Goal: Task Accomplishment & Management: Complete application form

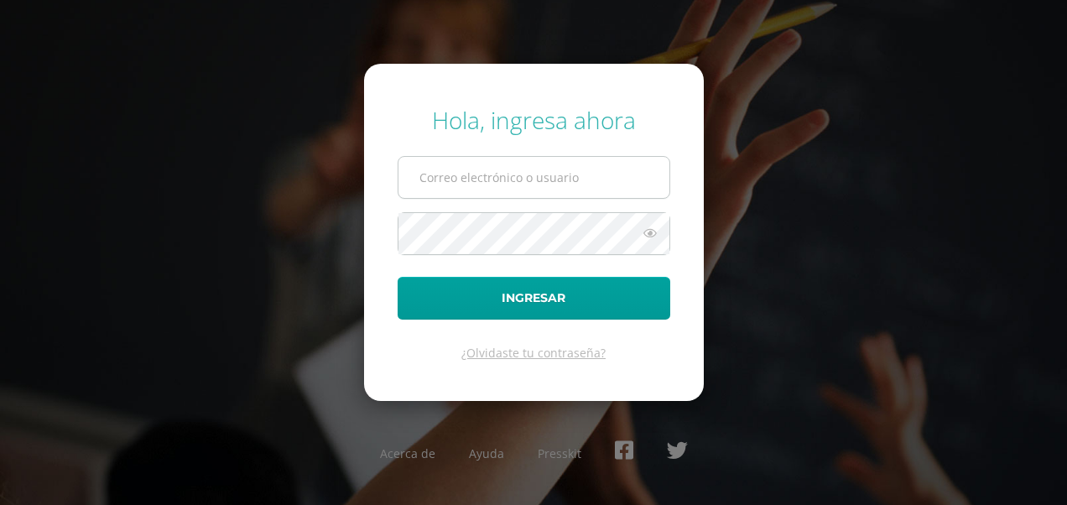
click at [455, 169] on input "text" at bounding box center [533, 177] width 271 height 41
type input "Belga.2025.08"
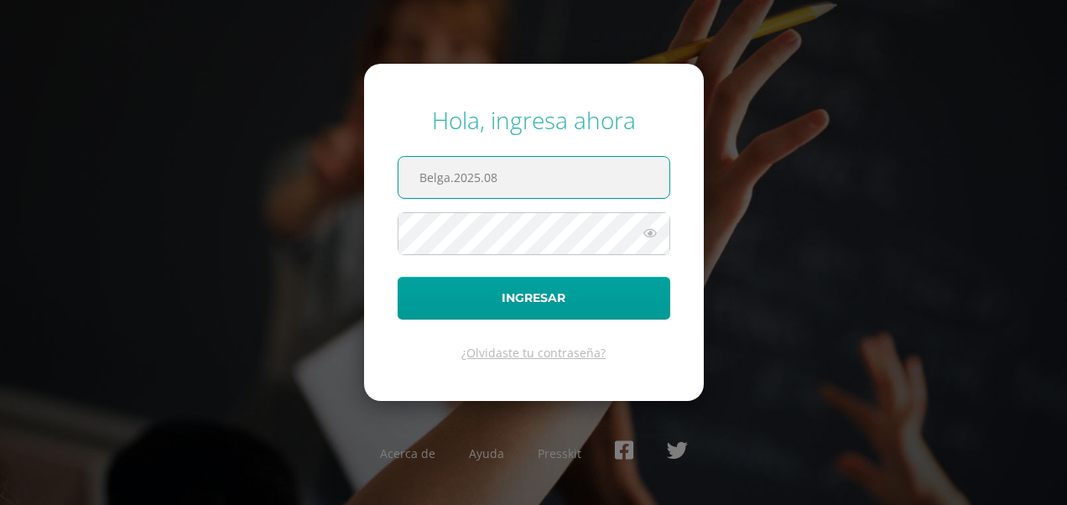
drag, startPoint x: 507, startPoint y: 169, endPoint x: 419, endPoint y: 183, distance: 88.2
click at [419, 183] on input "Belga.2025.08" at bounding box center [533, 177] width 271 height 41
click at [478, 180] on input "text" at bounding box center [533, 177] width 271 height 41
type input "[EMAIL_ADDRESS][DOMAIN_NAME]"
click at [397, 277] on button "Ingresar" at bounding box center [533, 298] width 273 height 43
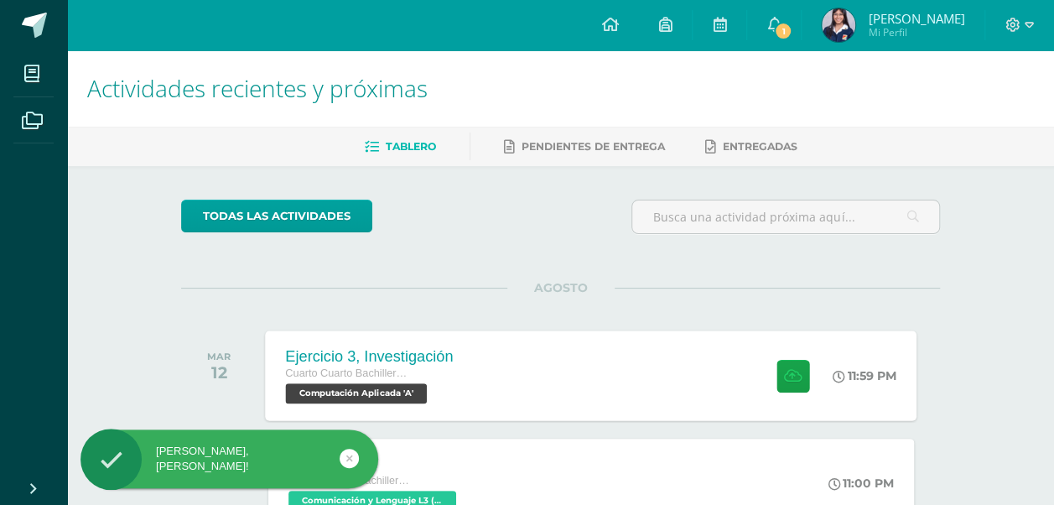
click at [553, 382] on div "Ejercicio 3, Investigación Cuarto Cuarto Bachillerato en Ciencias y Letras con …" at bounding box center [592, 375] width 652 height 90
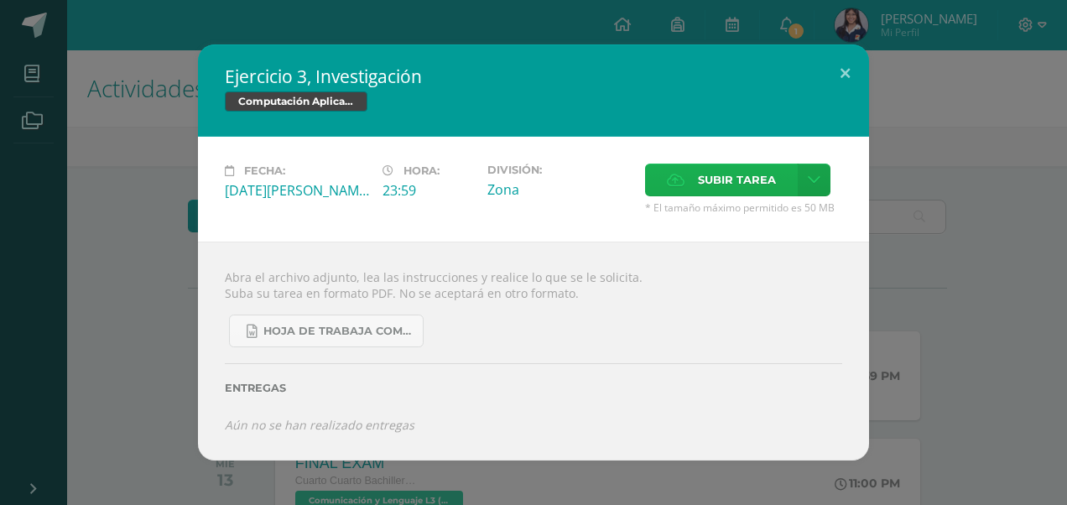
click at [733, 181] on span "Subir tarea" at bounding box center [737, 179] width 78 height 31
click at [0, 0] on input "Subir tarea" at bounding box center [0, 0] width 0 height 0
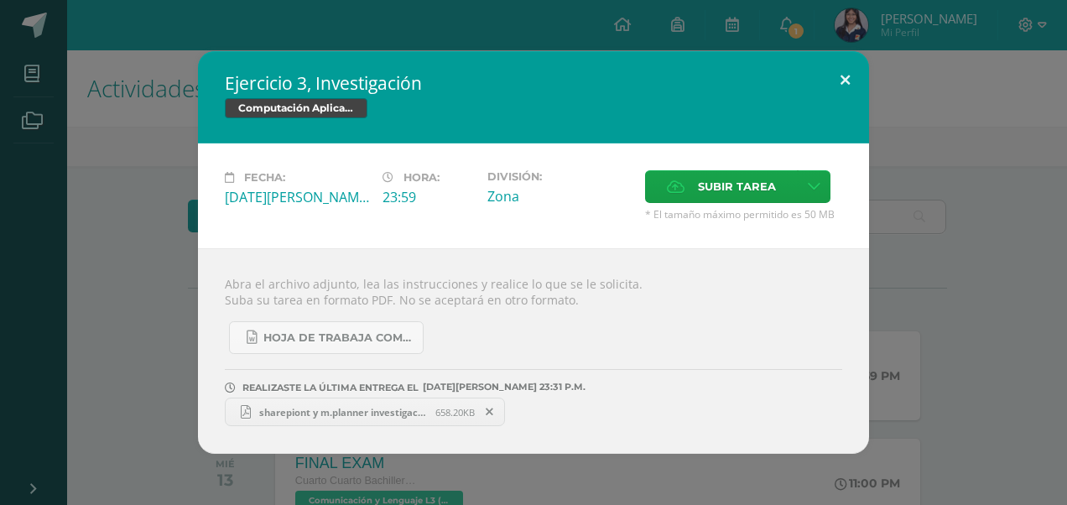
click at [850, 70] on button at bounding box center [845, 79] width 48 height 57
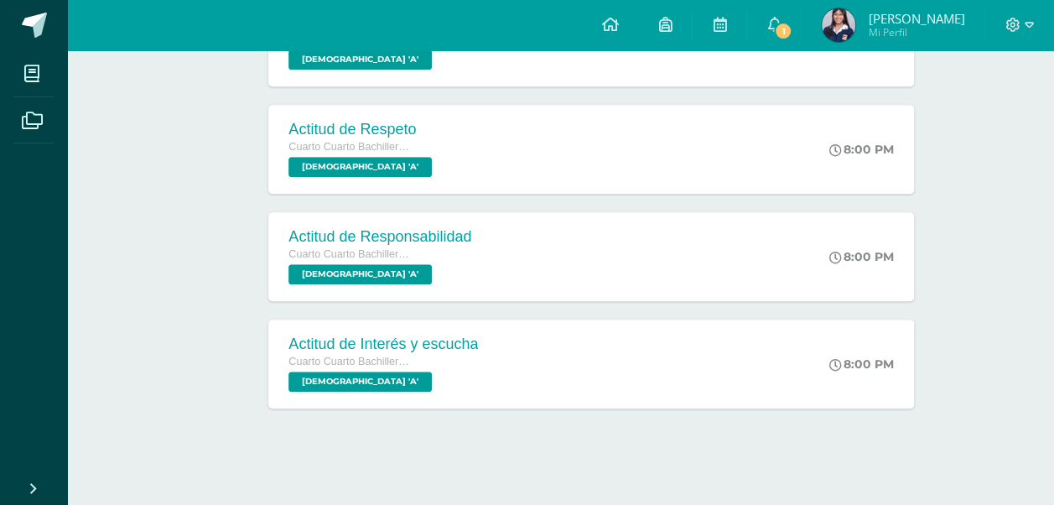
scroll to position [556, 0]
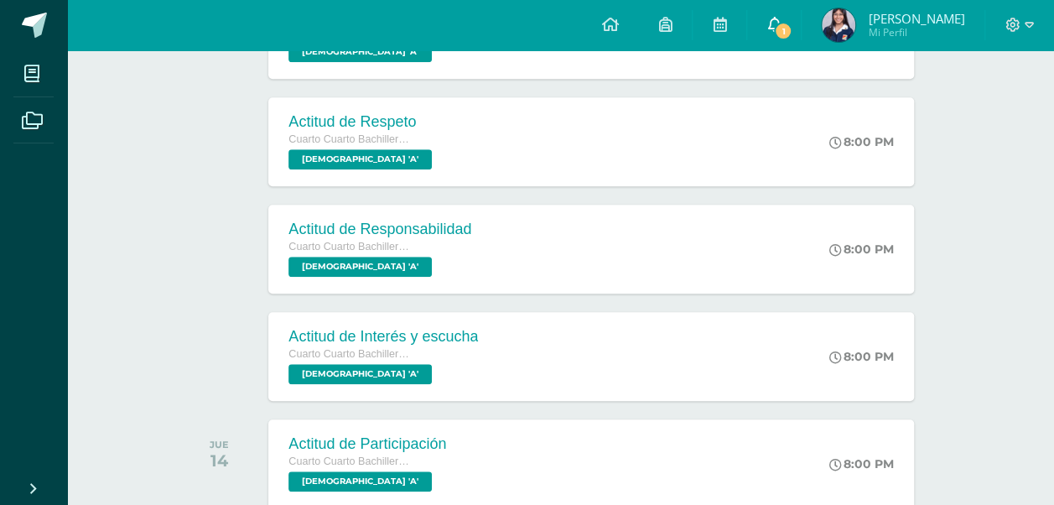
click at [792, 31] on span "1" at bounding box center [783, 31] width 18 height 18
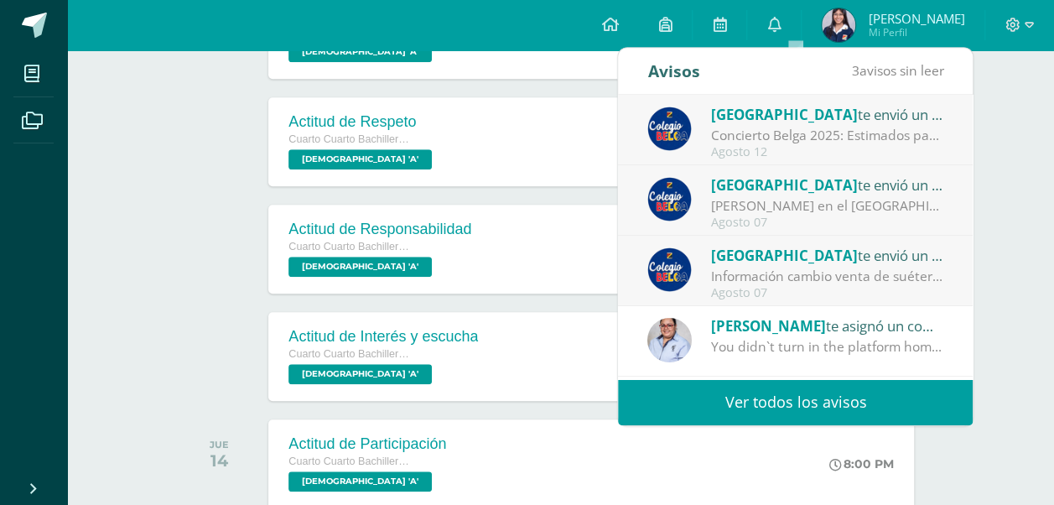
click at [828, 118] on div "Colegio Belga te envió un aviso" at bounding box center [827, 114] width 233 height 22
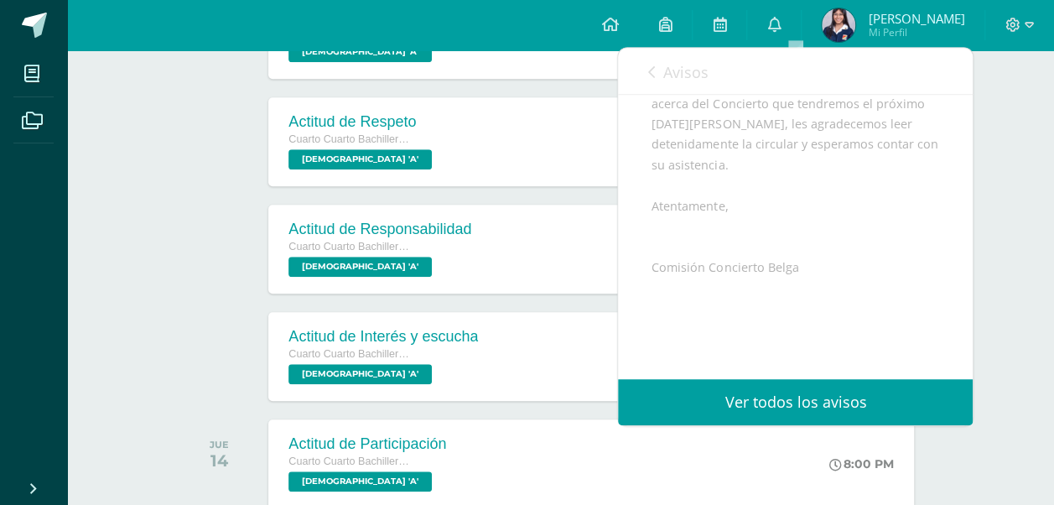
scroll to position [271, 0]
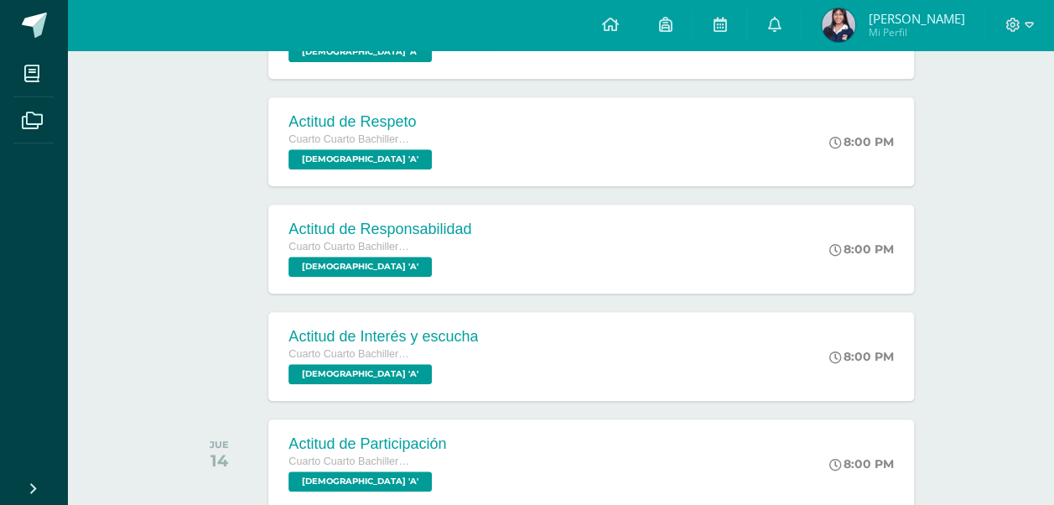
click at [1005, 216] on div "Actividades recientes y próximas Tablero Pendientes de entrega Entregadas todas…" at bounding box center [560, 190] width 987 height 1392
click at [781, 24] on icon at bounding box center [773, 24] width 13 height 15
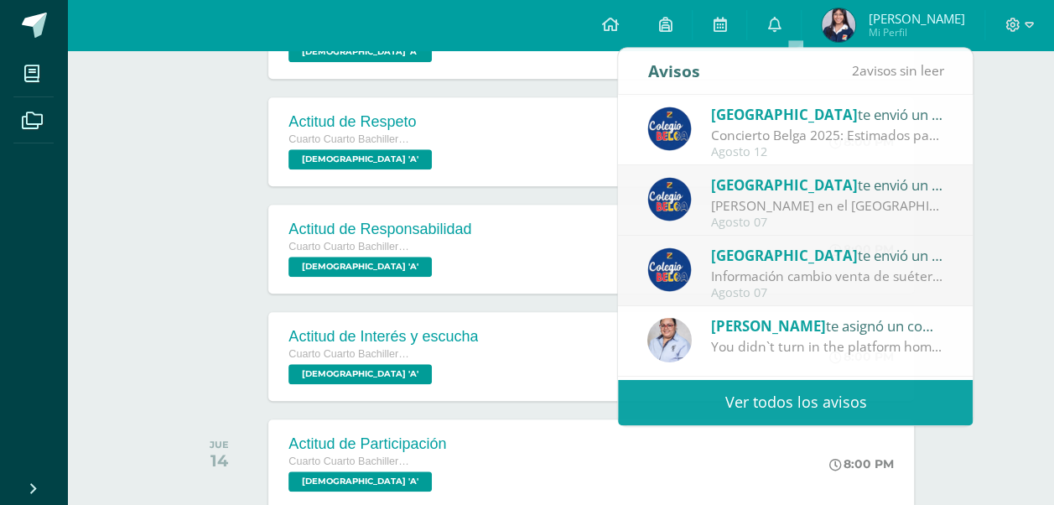
click at [1024, 132] on div "Actividades recientes y próximas Tablero Pendientes de entrega Entregadas todas…" at bounding box center [560, 190] width 987 height 1392
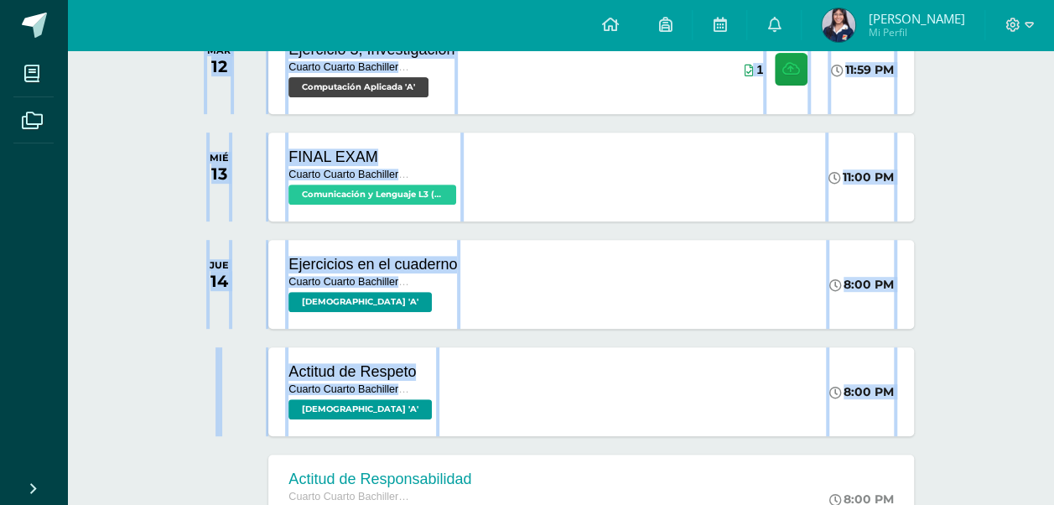
scroll to position [0, 0]
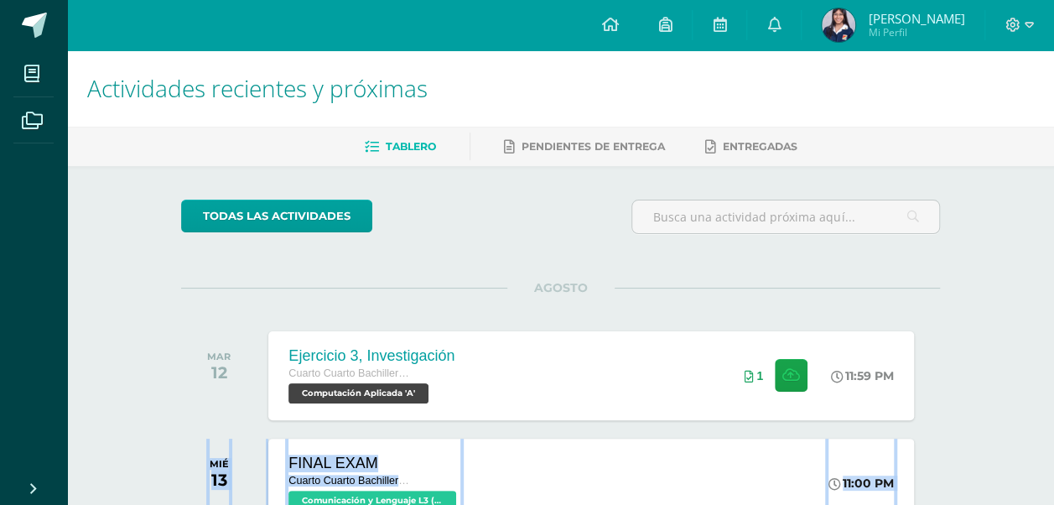
drag, startPoint x: 1024, startPoint y: 132, endPoint x: 988, endPoint y: 290, distance: 162.5
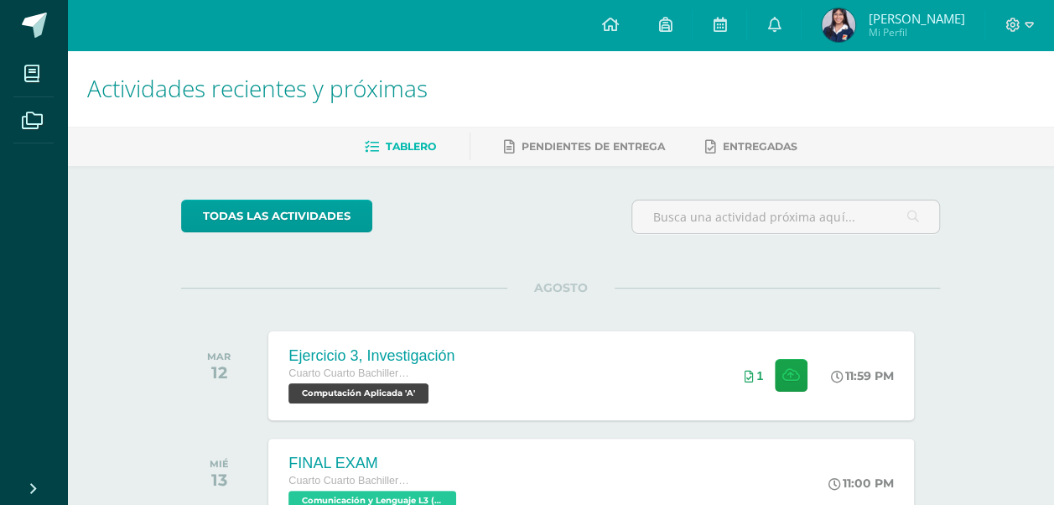
drag, startPoint x: 988, startPoint y: 290, endPoint x: 997, endPoint y: 283, distance: 11.4
drag, startPoint x: 997, startPoint y: 283, endPoint x: 1061, endPoint y: 165, distance: 134.3
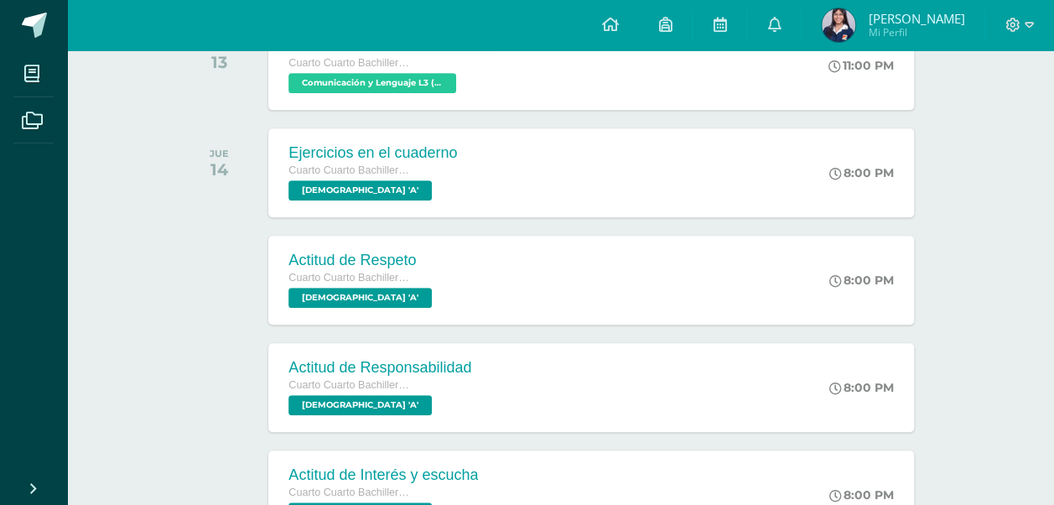
scroll to position [428, 0]
